Goal: Task Accomplishment & Management: Complete application form

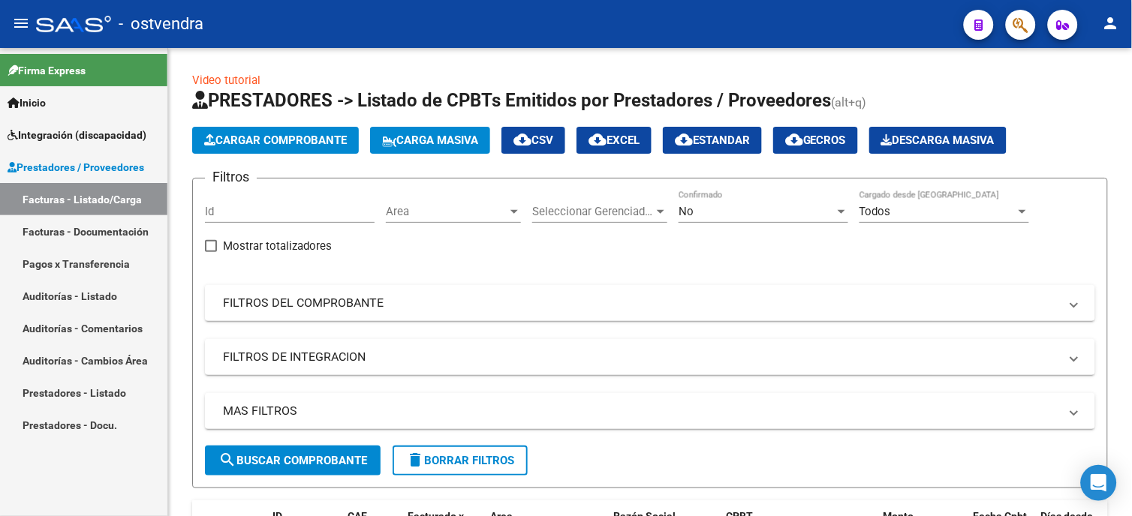
click at [294, 134] on span "Cargar Comprobante" at bounding box center [275, 141] width 143 height 14
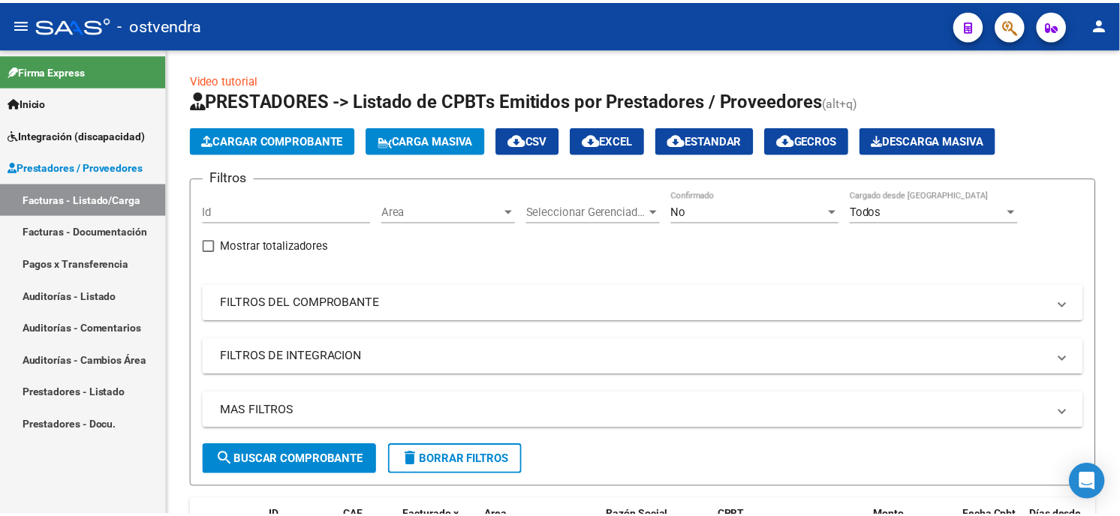
scroll to position [12, 0]
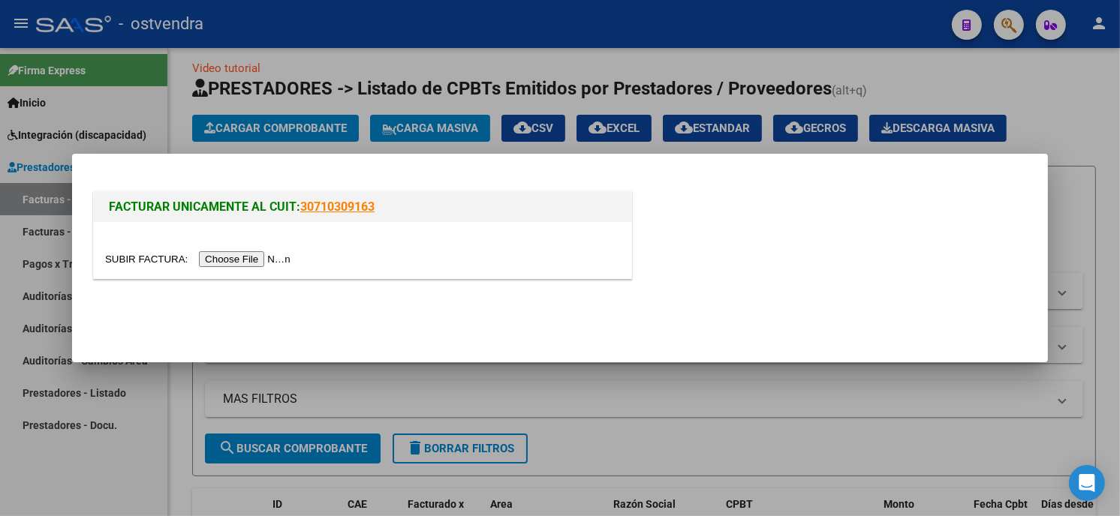
click at [251, 265] on input "file" at bounding box center [200, 259] width 190 height 16
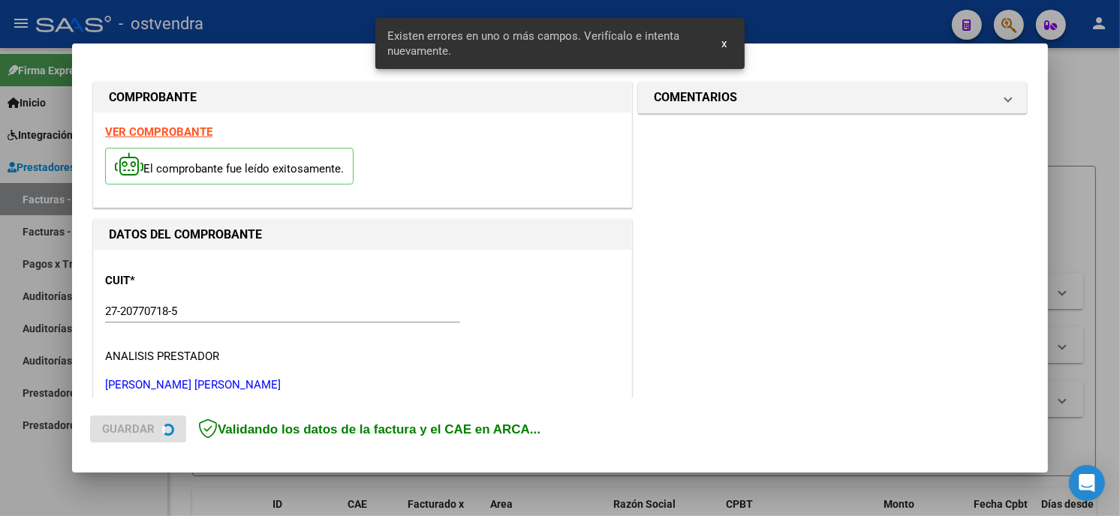
scroll to position [354, 0]
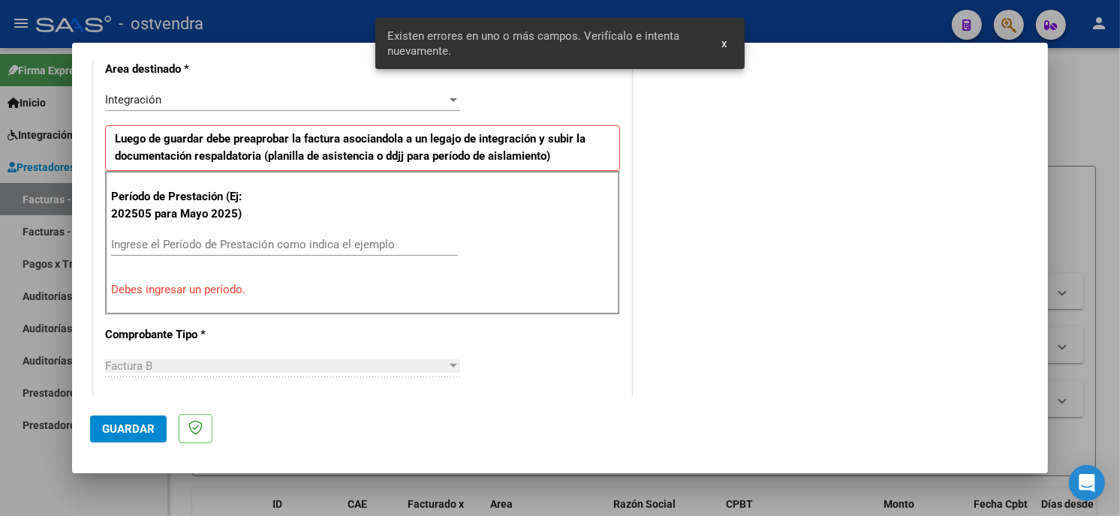
click at [260, 245] on input "Ingrese el Período de Prestación como indica el ejemplo" at bounding box center [284, 245] width 347 height 14
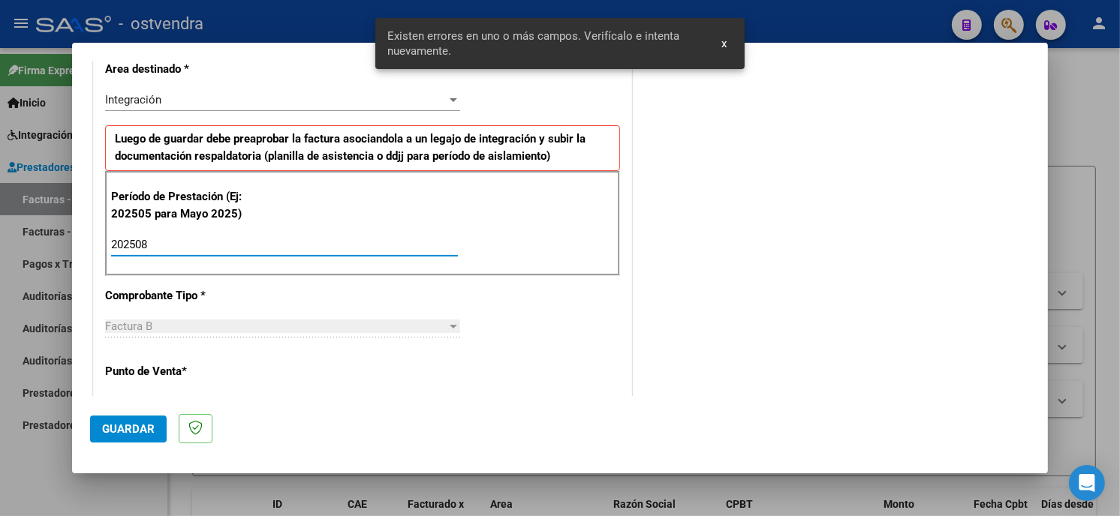
scroll to position [521, 0]
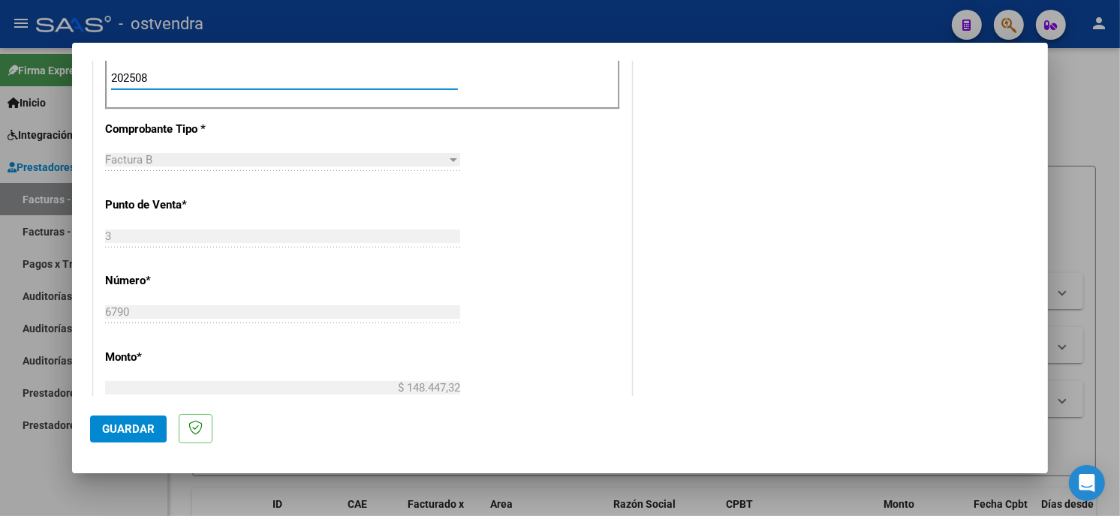
type input "202508"
click at [153, 429] on span "Guardar" at bounding box center [128, 430] width 53 height 14
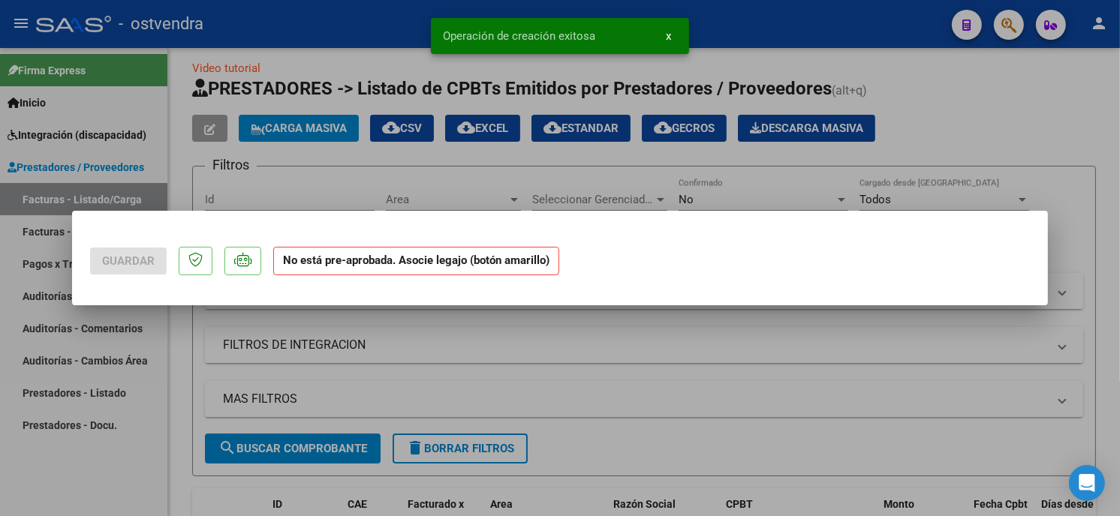
scroll to position [0, 0]
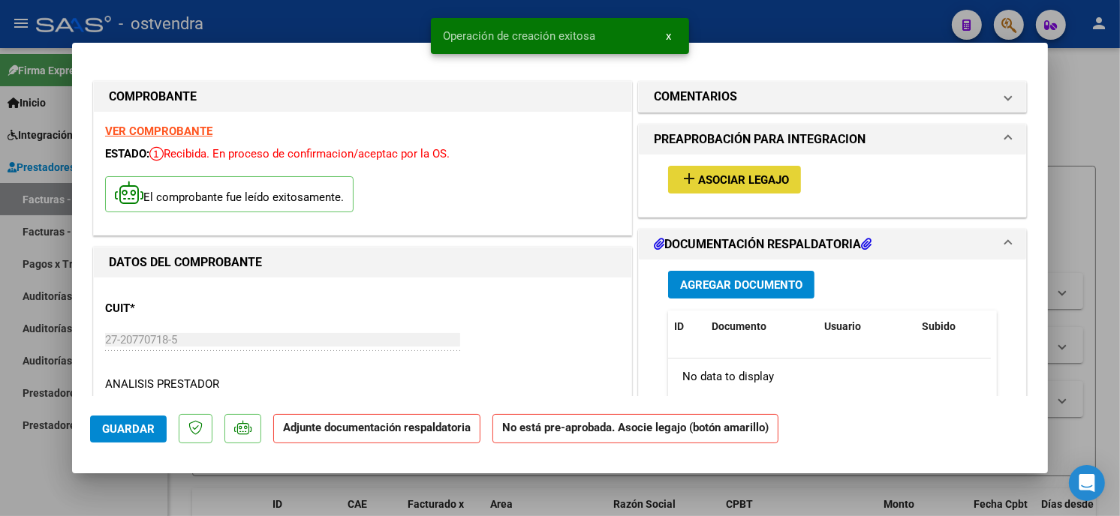
click at [714, 183] on span "Asociar Legajo" at bounding box center [743, 180] width 91 height 14
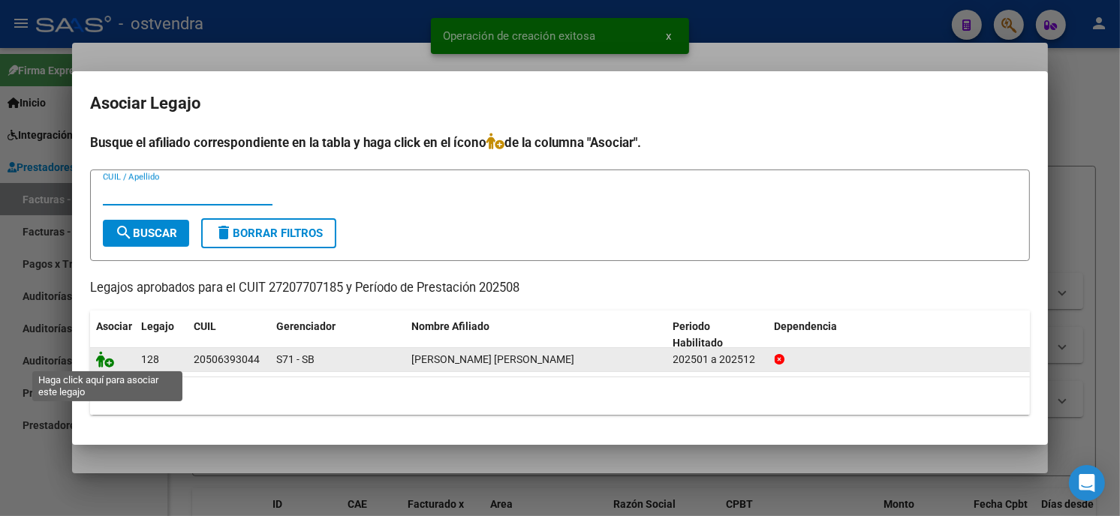
click at [101, 363] on icon at bounding box center [105, 359] width 18 height 17
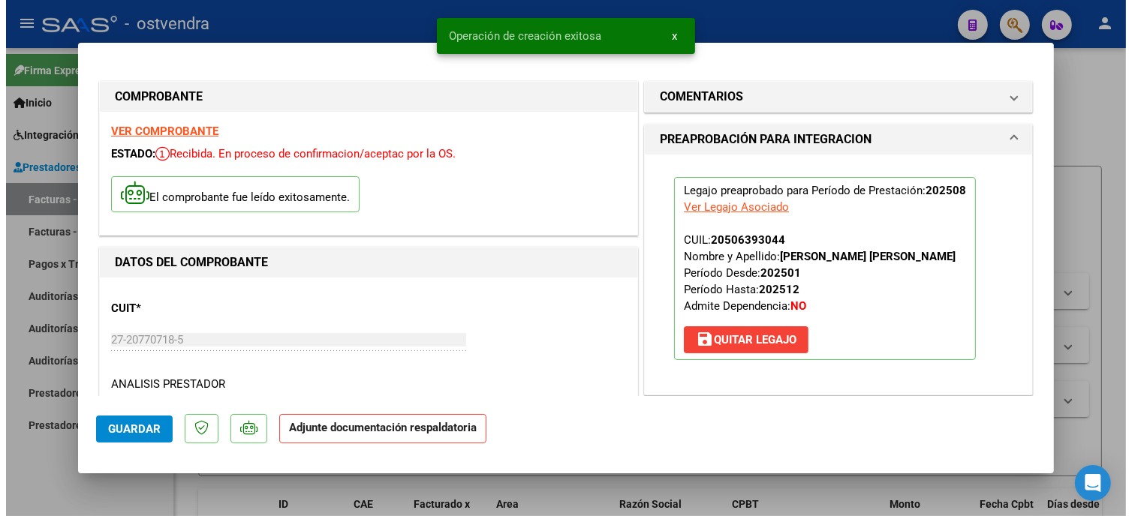
scroll to position [167, 0]
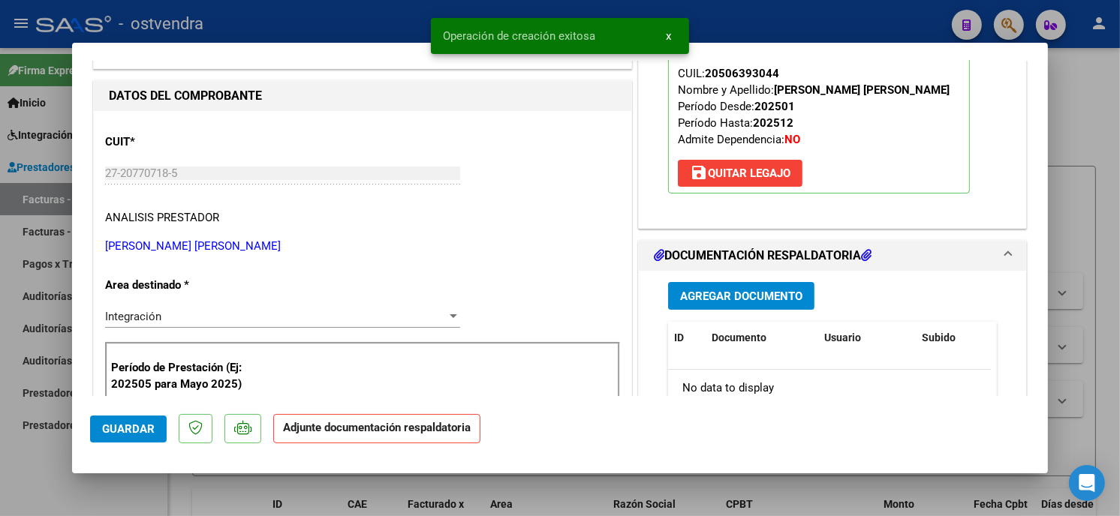
click at [777, 296] on span "Agregar Documento" at bounding box center [741, 297] width 122 height 14
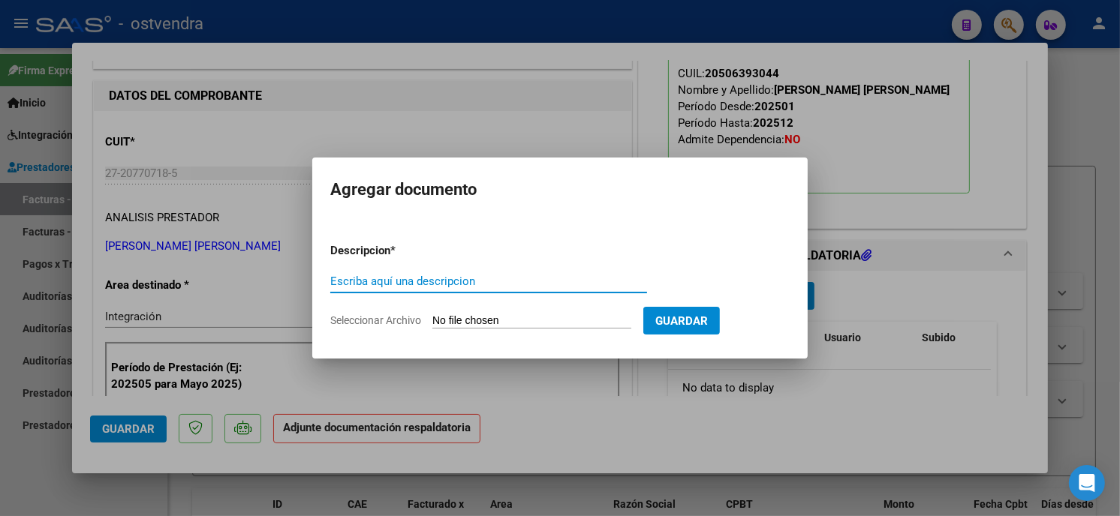
click at [452, 324] on input "Seleccionar Archivo" at bounding box center [531, 322] width 199 height 14
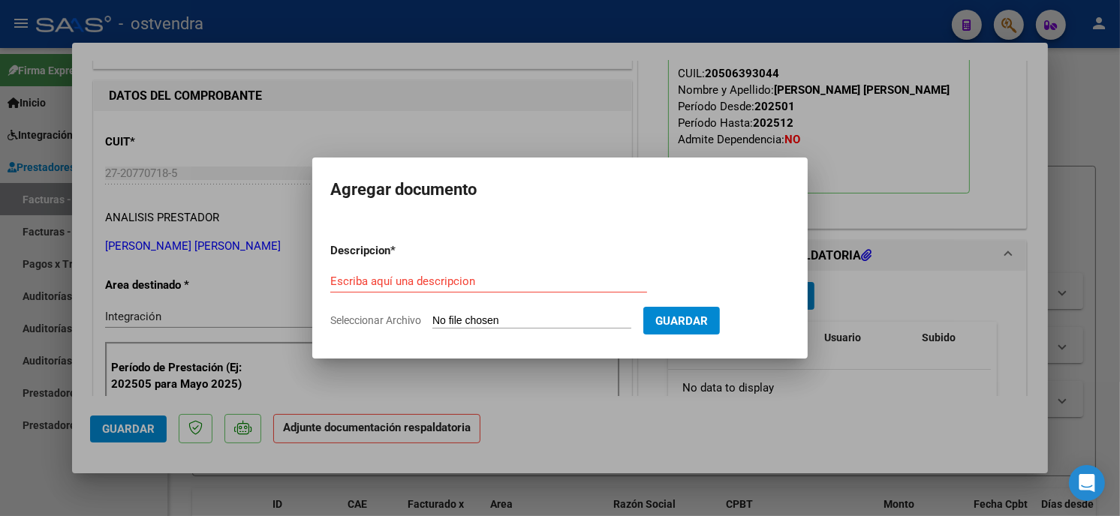
type input "C:\fakepath\ASISTENCIA B-3-6790.pdf"
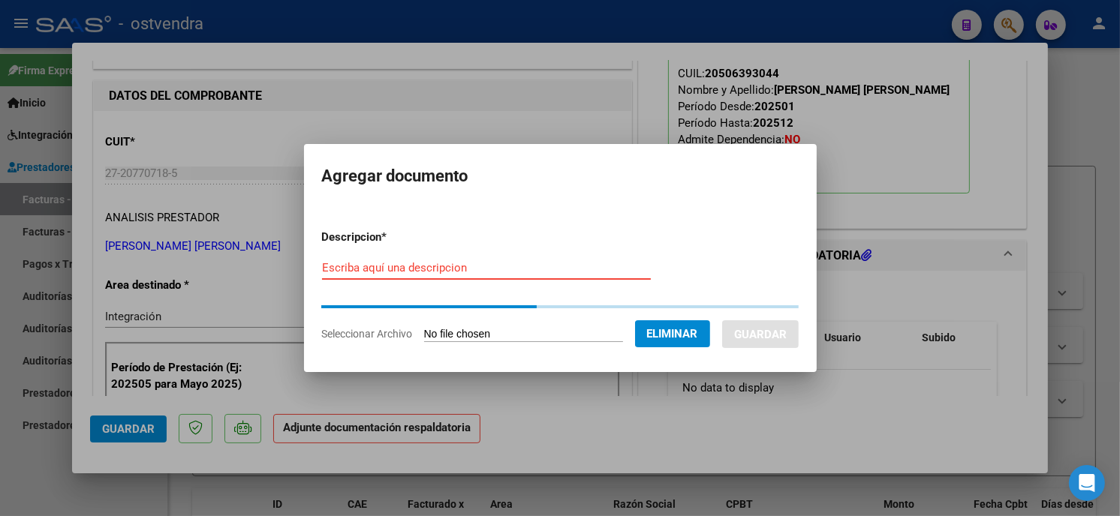
click at [476, 274] on input "Escriba aquí una descripcion" at bounding box center [486, 268] width 329 height 14
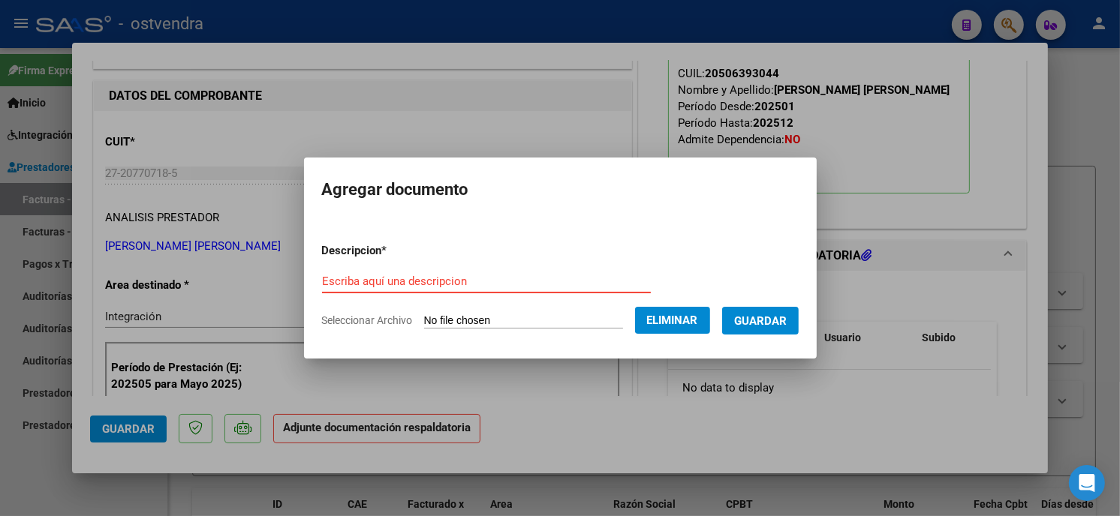
click at [476, 275] on input "Escriba aquí una descripcion" at bounding box center [486, 282] width 329 height 14
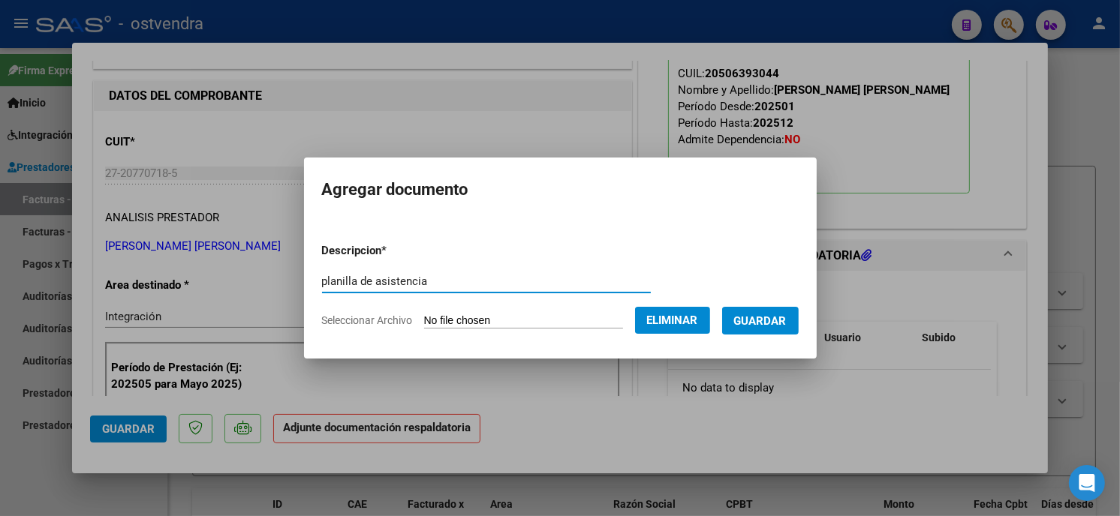
drag, startPoint x: 440, startPoint y: 282, endPoint x: 328, endPoint y: 282, distance: 111.8
click at [330, 282] on input "planilla de asistencia" at bounding box center [486, 282] width 329 height 14
type input "p"
type input "PLANILLA DE ASISTENCIA"
click at [745, 321] on span "Guardar" at bounding box center [760, 322] width 53 height 14
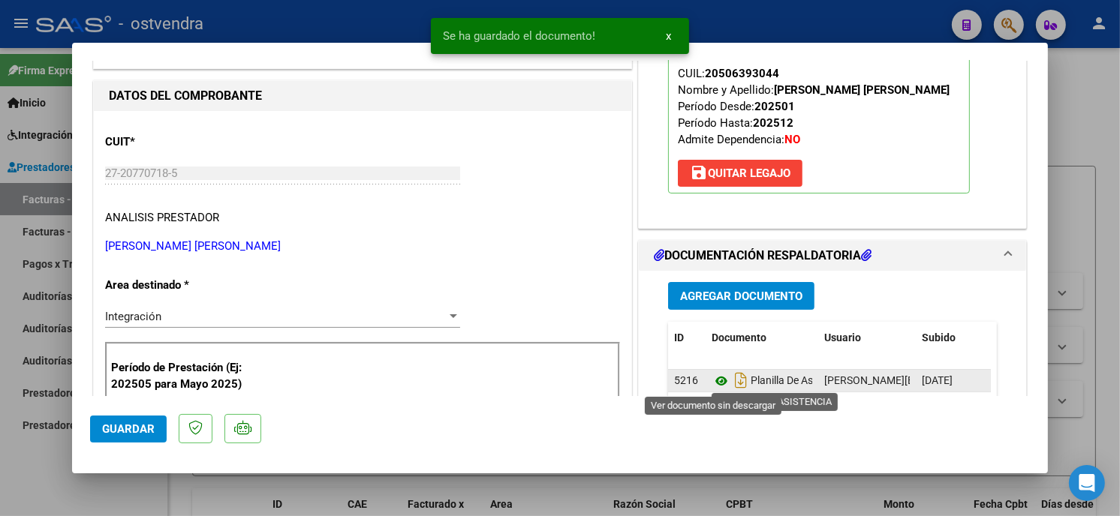
click at [715, 384] on icon at bounding box center [722, 381] width 20 height 18
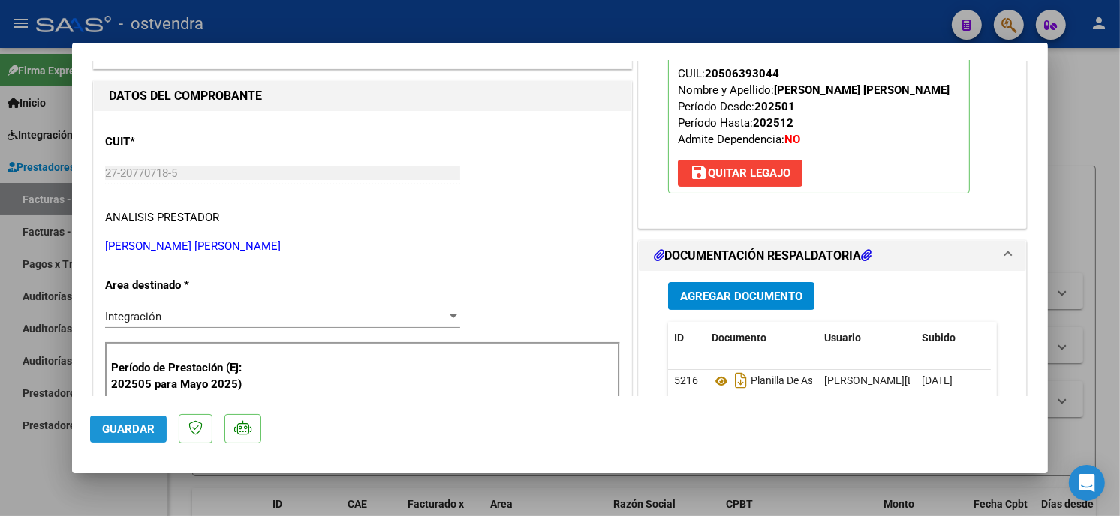
click at [143, 426] on span "Guardar" at bounding box center [128, 430] width 53 height 14
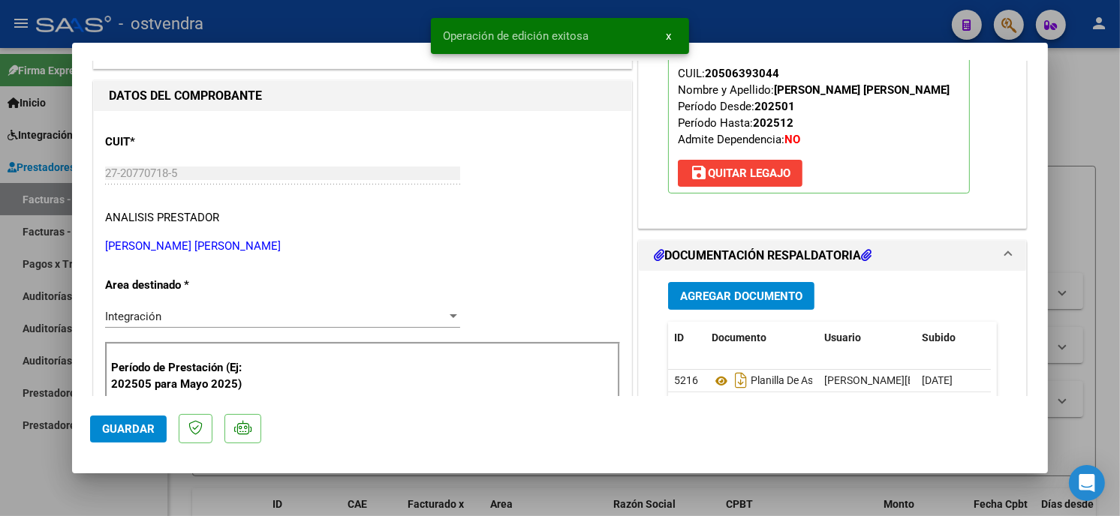
click at [270, 23] on div at bounding box center [560, 258] width 1120 height 516
type input "$ 0,00"
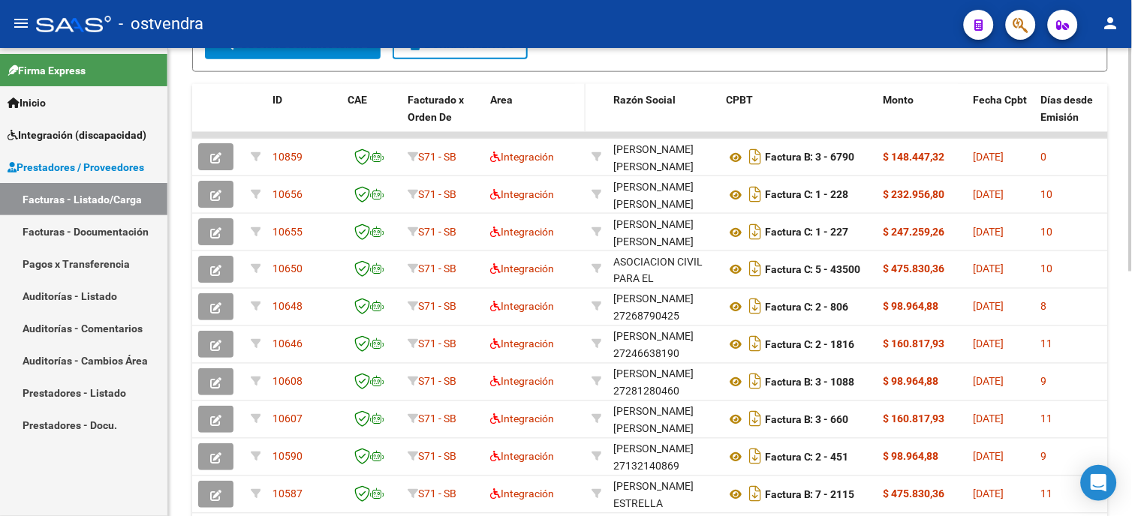
scroll to position [500, 0]
